Goal: Transaction & Acquisition: Purchase product/service

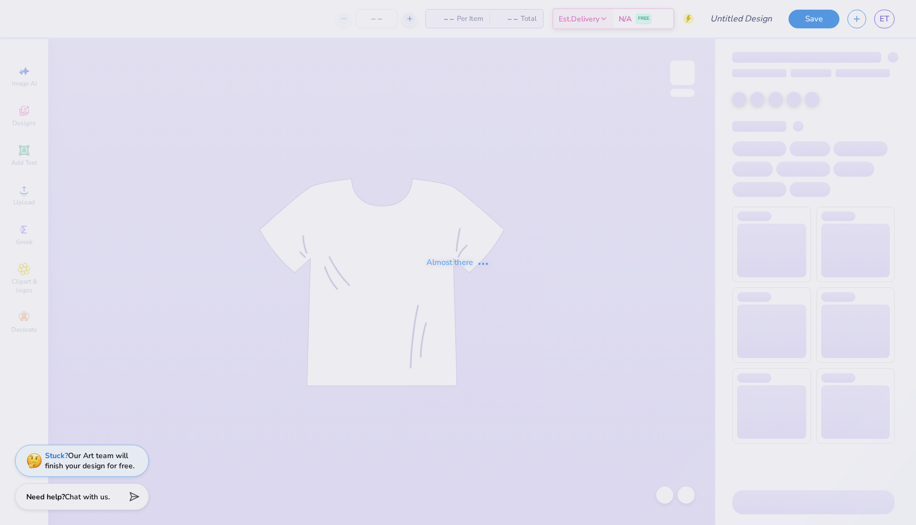
type input "ZTA HOUSE"
type input "30"
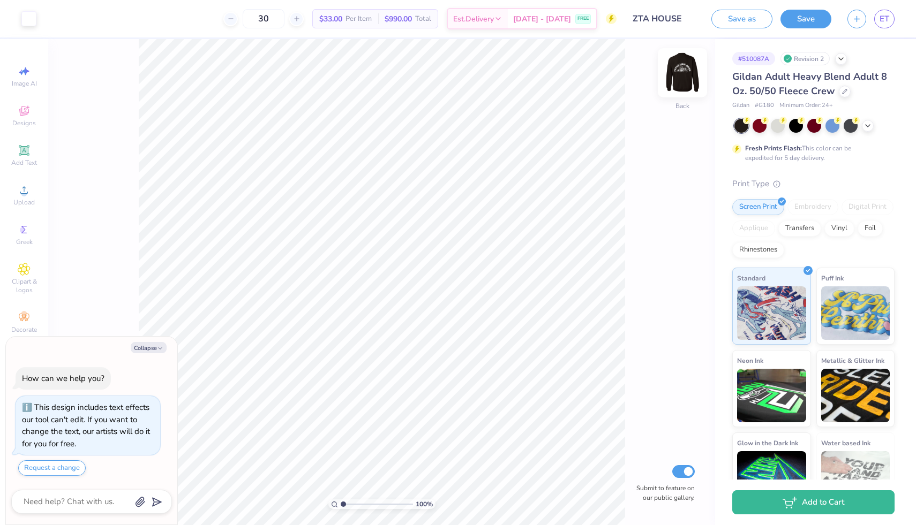
click at [684, 72] on img at bounding box center [682, 72] width 43 height 43
click at [683, 63] on img at bounding box center [682, 72] width 43 height 43
click at [683, 63] on img at bounding box center [682, 72] width 21 height 21
click at [690, 67] on img at bounding box center [682, 72] width 43 height 43
type textarea "x"
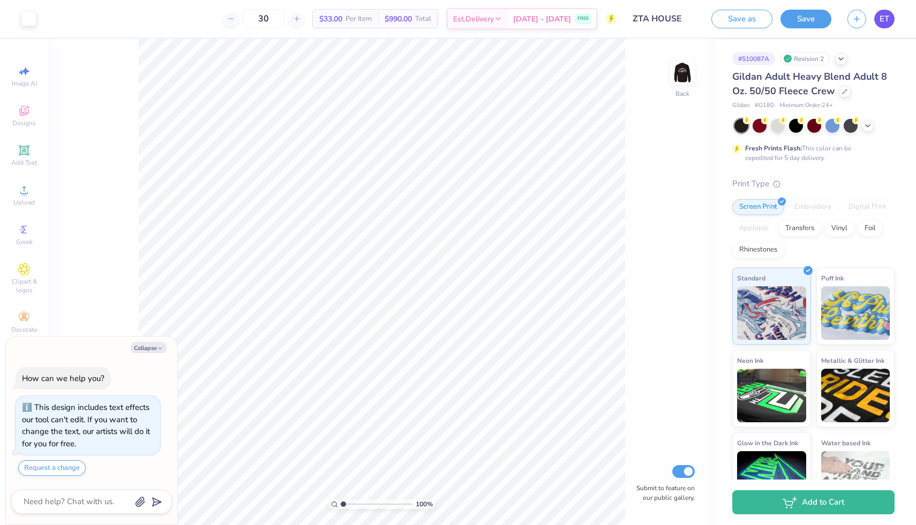
click at [881, 13] on span "ET" at bounding box center [884, 19] width 10 height 12
